Goal: Find specific page/section: Find specific page/section

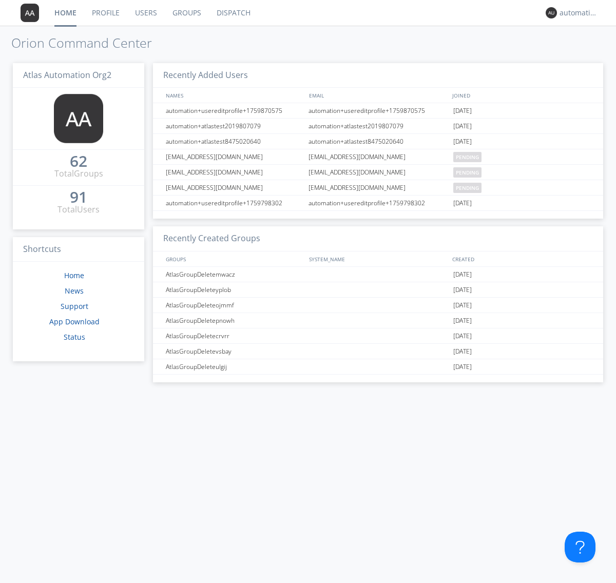
click at [232, 13] on link "Dispatch" at bounding box center [233, 13] width 49 height 26
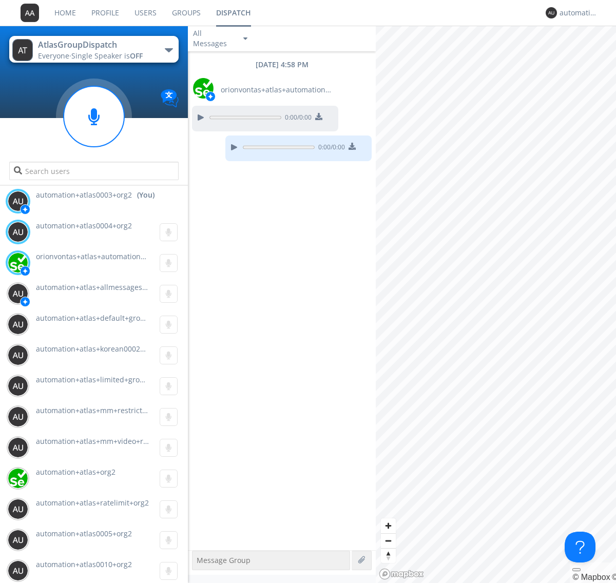
click at [168, 50] on div "button" at bounding box center [169, 50] width 8 height 4
click at [0, 0] on span "AtlasGroupDispatch2" at bounding box center [0, 0] width 0 height 0
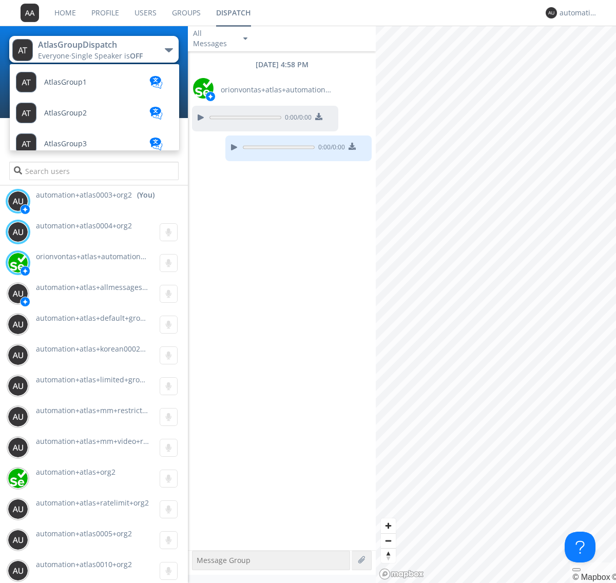
scroll to position [90, 0]
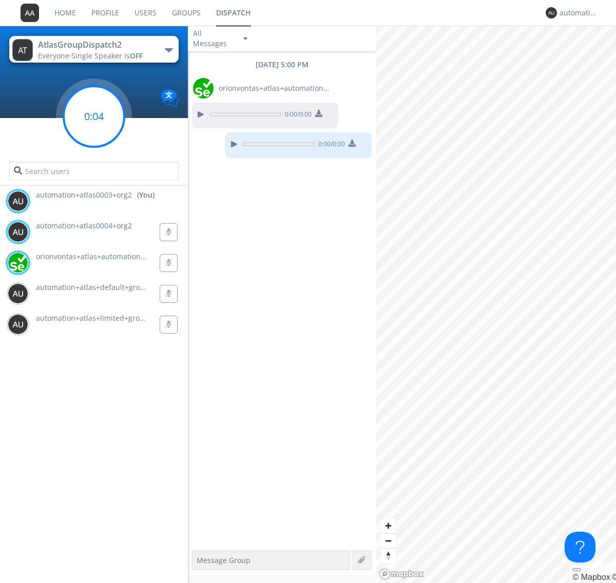
click at [94, 116] on g at bounding box center [94, 116] width 61 height 61
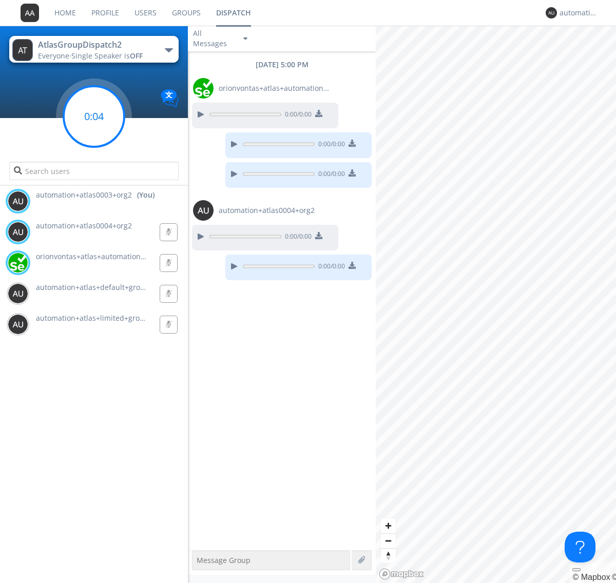
click at [94, 116] on g at bounding box center [94, 116] width 61 height 61
click at [576, 13] on div "automation+atlas0003+org2" at bounding box center [578, 13] width 38 height 10
